Goal: Find specific page/section: Find specific page/section

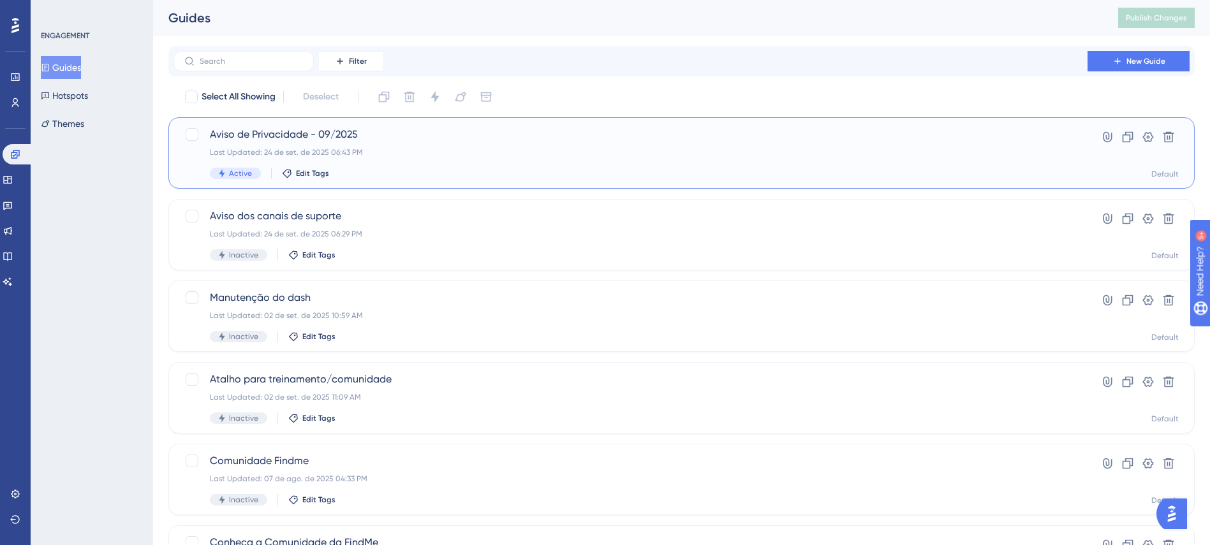
click at [526, 149] on div "Last Updated: 24 de set. de 2025 06:43 PM" at bounding box center [630, 152] width 841 height 10
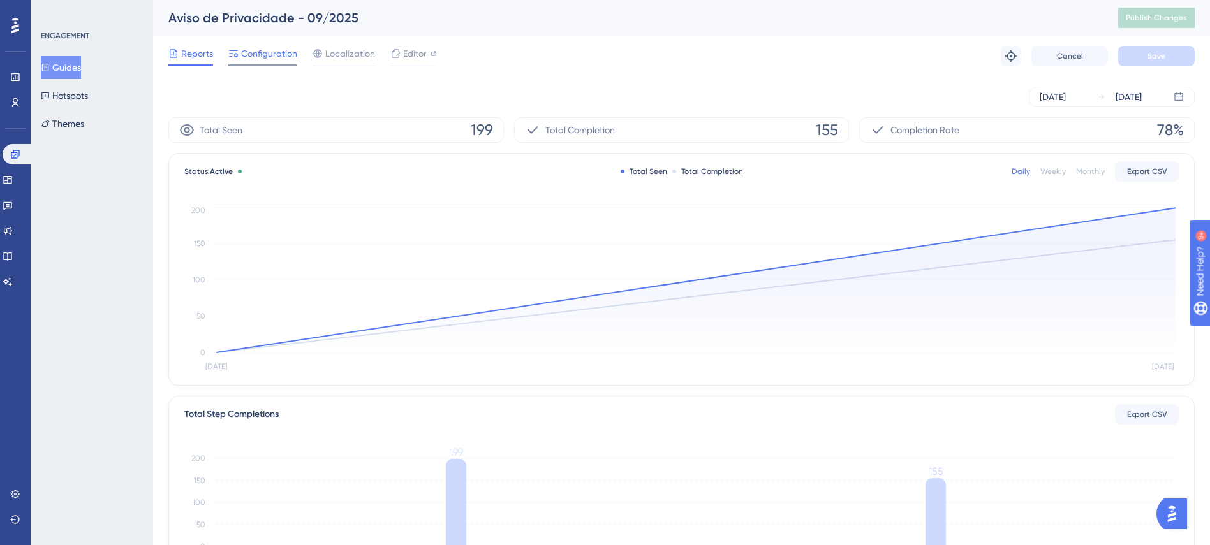
click at [281, 59] on span "Configuration" at bounding box center [269, 53] width 56 height 15
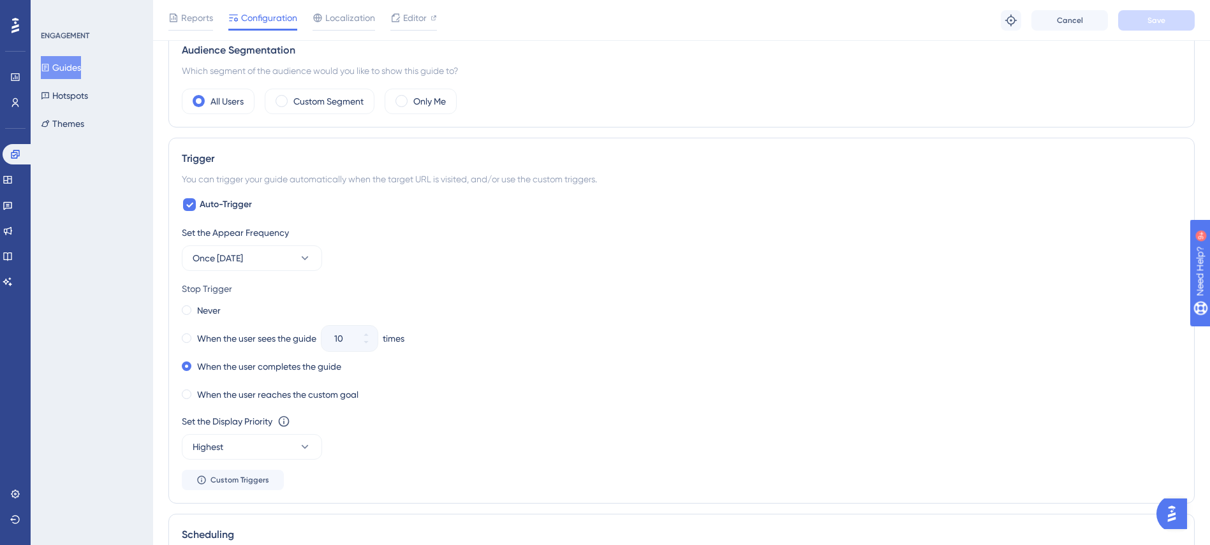
scroll to position [383, 0]
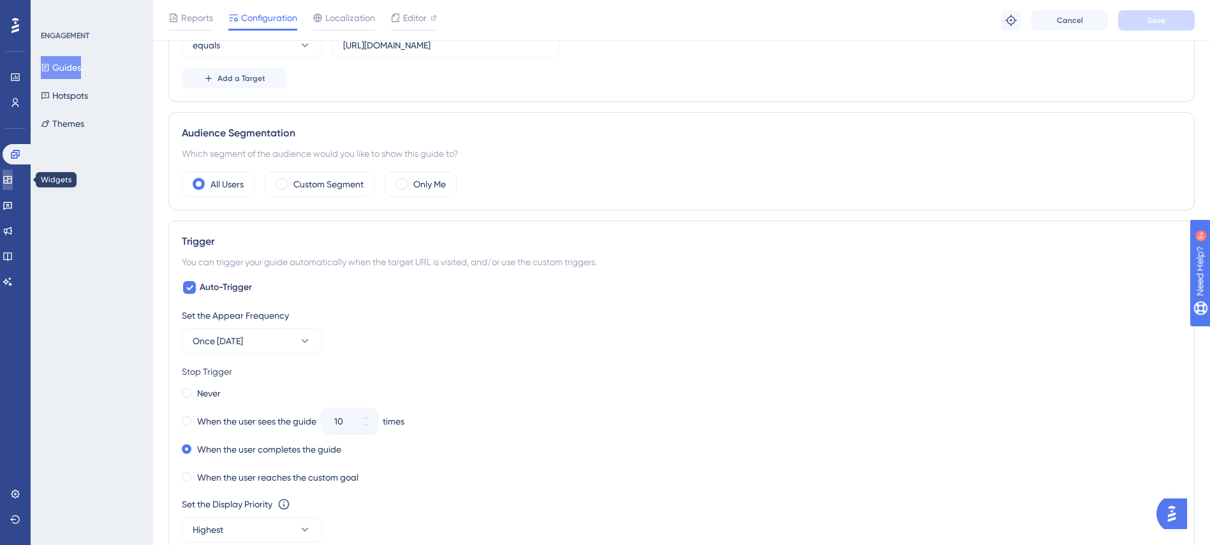
click at [13, 181] on link at bounding box center [8, 180] width 10 height 20
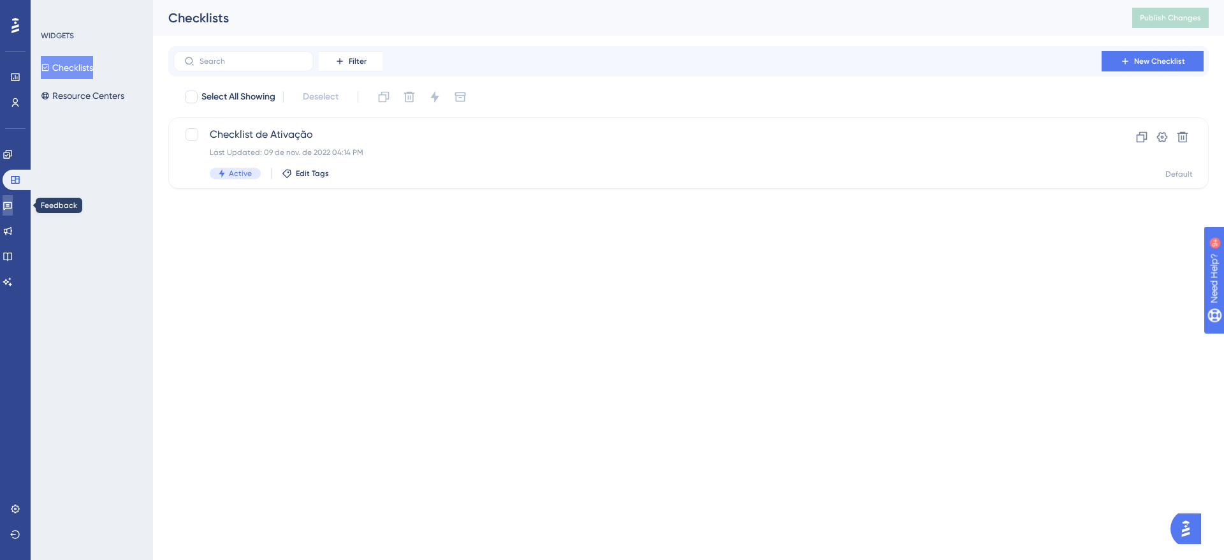
click at [11, 198] on link at bounding box center [8, 205] width 10 height 20
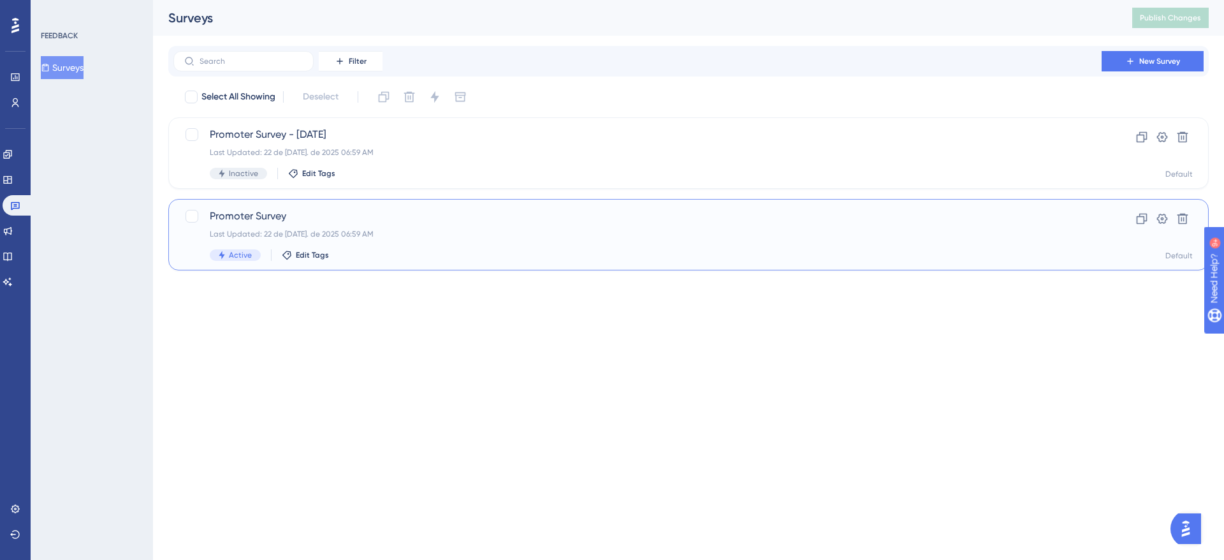
click at [364, 218] on span "Promoter Survey" at bounding box center [638, 216] width 856 height 15
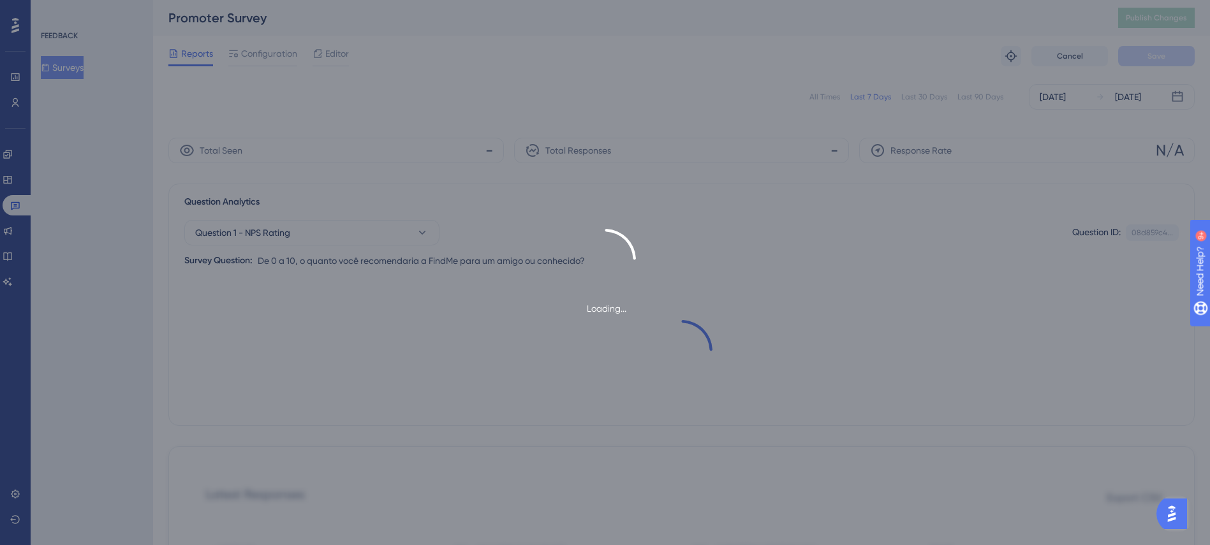
click at [773, 19] on div "Loading..." at bounding box center [605, 272] width 1210 height 545
click at [662, 164] on div "Loading..." at bounding box center [605, 272] width 1210 height 545
click at [101, 51] on div "Loading..." at bounding box center [605, 272] width 1210 height 545
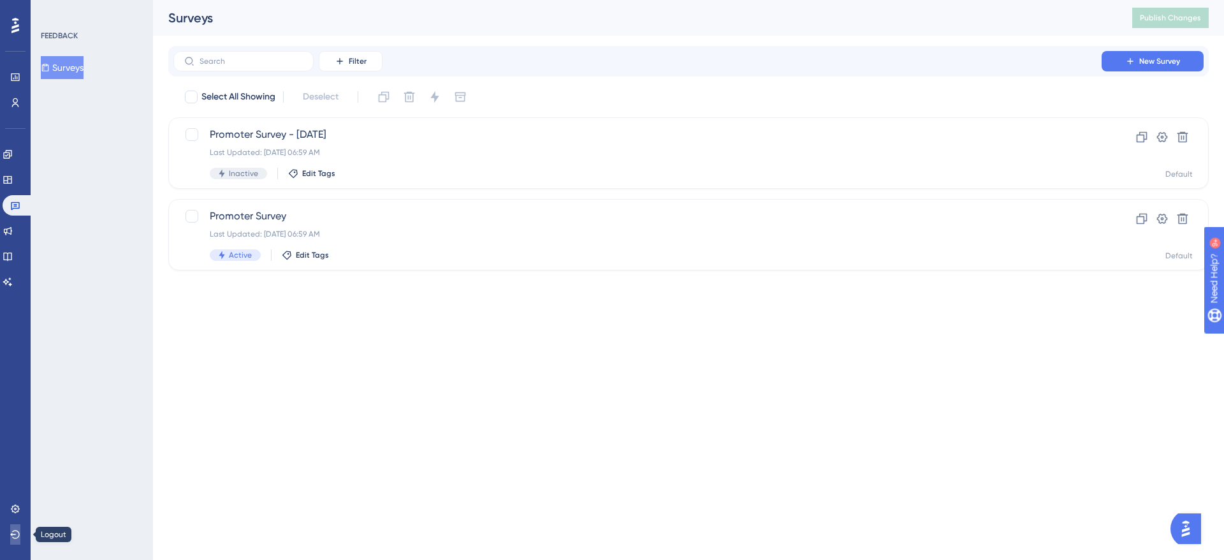
click at [13, 531] on icon at bounding box center [15, 534] width 10 height 8
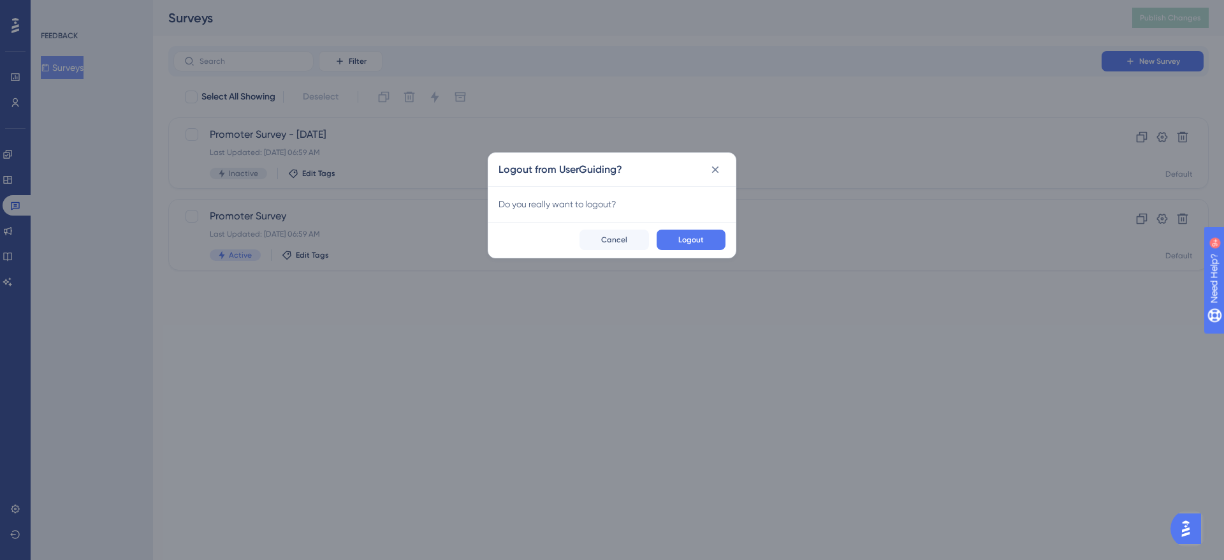
click at [696, 251] on div "Logout Cancel" at bounding box center [611, 240] width 247 height 36
click at [701, 240] on span "Logout" at bounding box center [691, 240] width 26 height 10
